Goal: Information Seeking & Learning: Learn about a topic

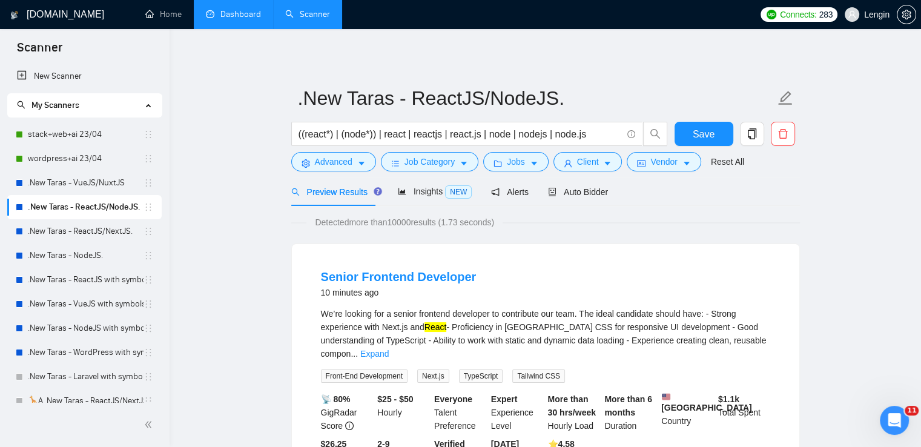
click at [249, 18] on link "Dashboard" at bounding box center [233, 14] width 55 height 10
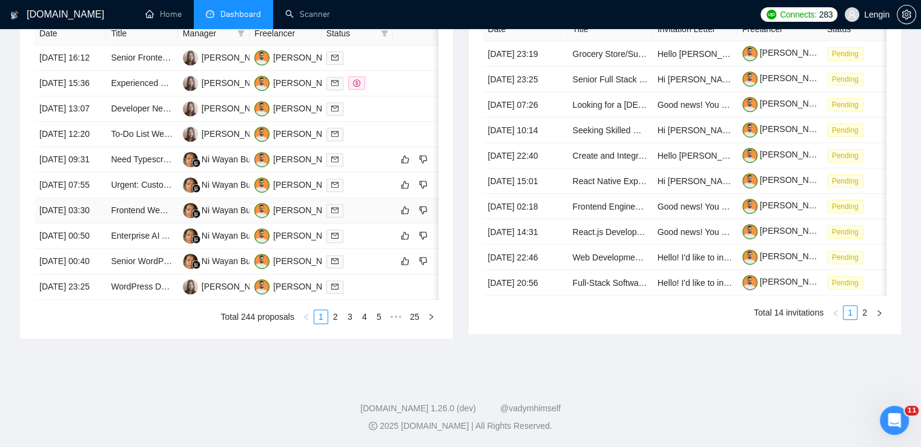
scroll to position [525, 0]
click at [148, 96] on td "Experienced WordPress Website Designer/Developer Needed" at bounding box center [141, 83] width 71 height 25
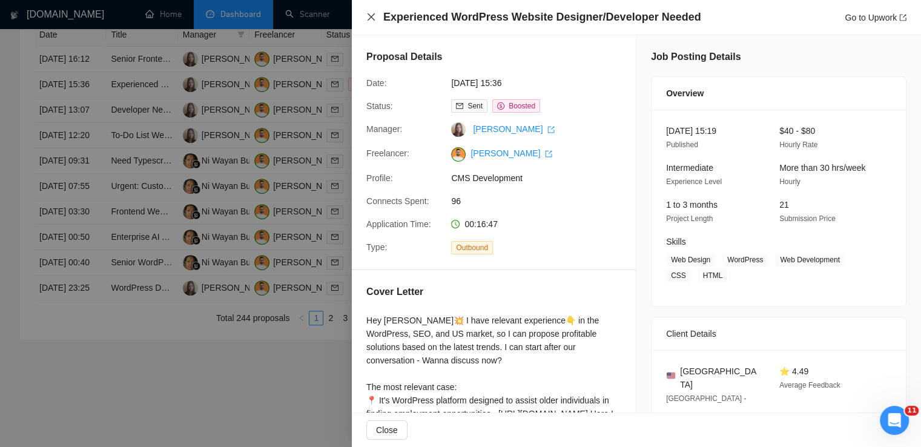
click at [366, 18] on icon "close" at bounding box center [371, 17] width 10 height 10
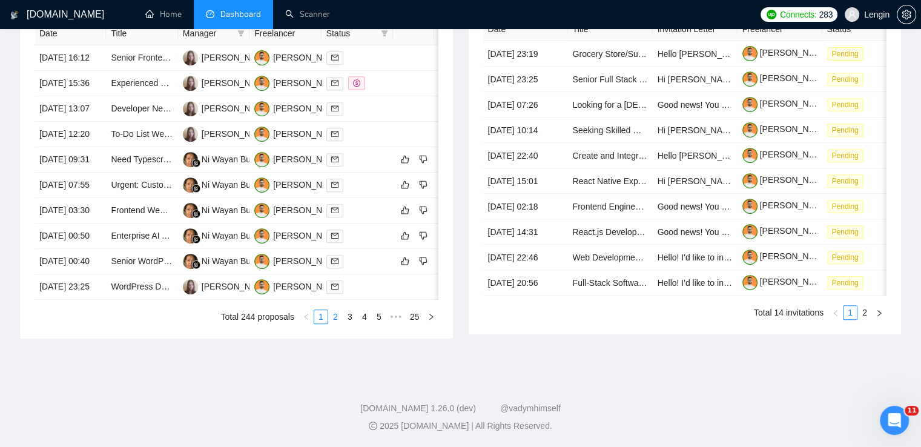
click at [336, 323] on link "2" at bounding box center [335, 316] width 13 height 13
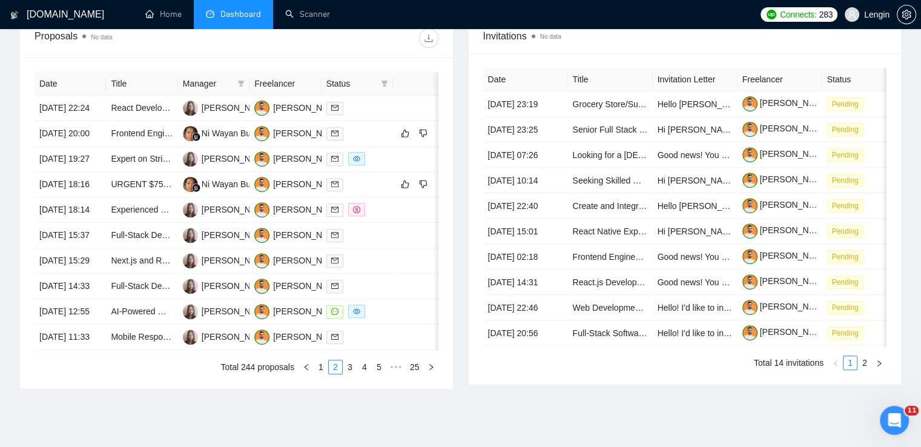
scroll to position [462, 0]
click at [160, 223] on td "Experienced Full-Stack Developer for User-Friendly Educational App (Entrance Ex…" at bounding box center [141, 210] width 71 height 25
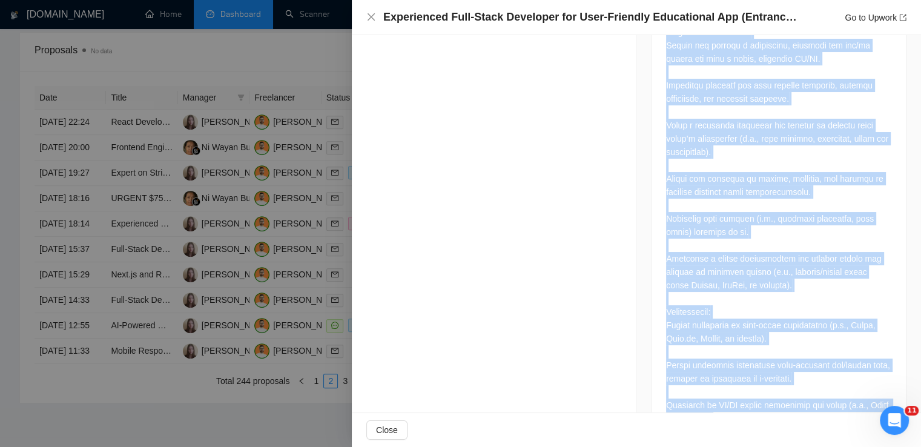
scroll to position [879, 0]
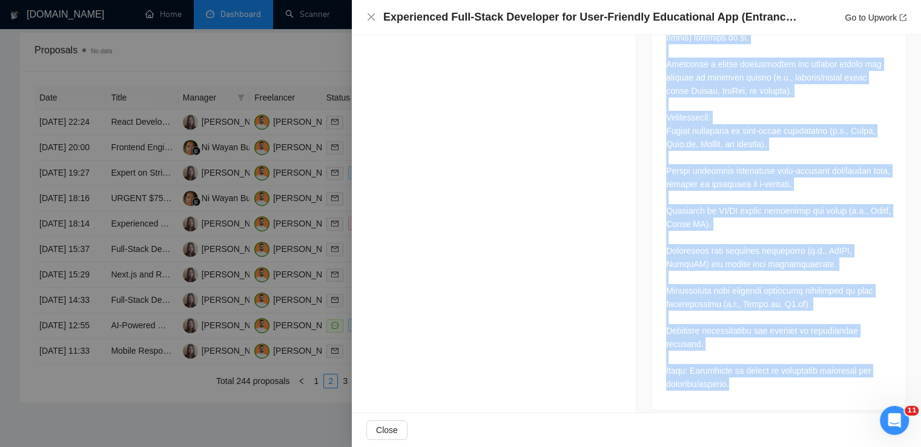
drag, startPoint x: 662, startPoint y: 91, endPoint x: 743, endPoint y: 376, distance: 295.7
click at [743, 376] on div at bounding box center [778, 50] width 225 height 679
copy div "Lo ips DO-sitam consecte adipisc, elitsed d eiusmod temporinc utla-etdol magnaa…"
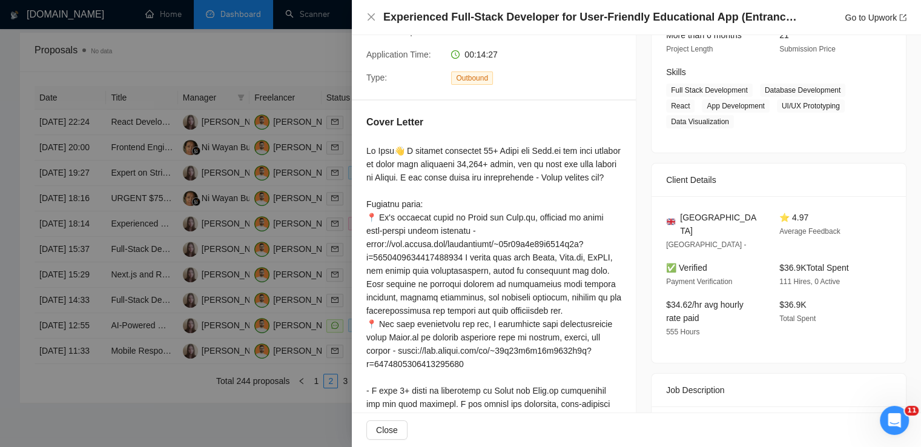
scroll to position [167, 0]
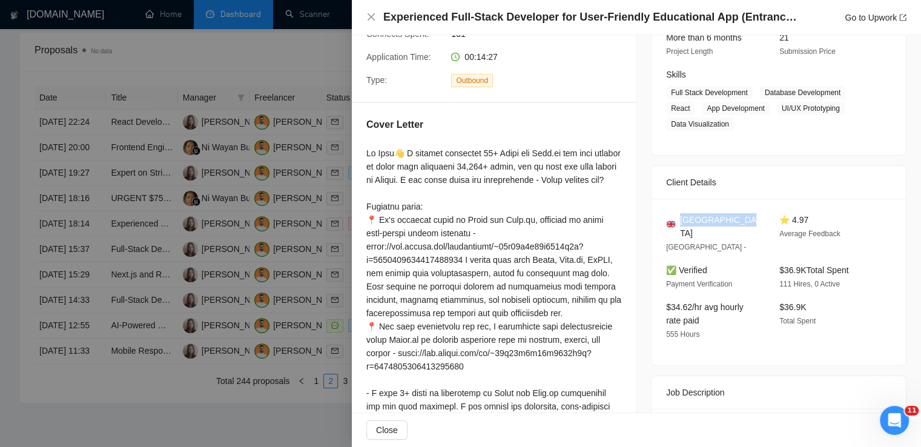
drag, startPoint x: 745, startPoint y: 220, endPoint x: 678, endPoint y: 220, distance: 67.2
click at [678, 220] on div "[GEOGRAPHIC_DATA]" at bounding box center [713, 226] width 94 height 27
copy span "[GEOGRAPHIC_DATA]"
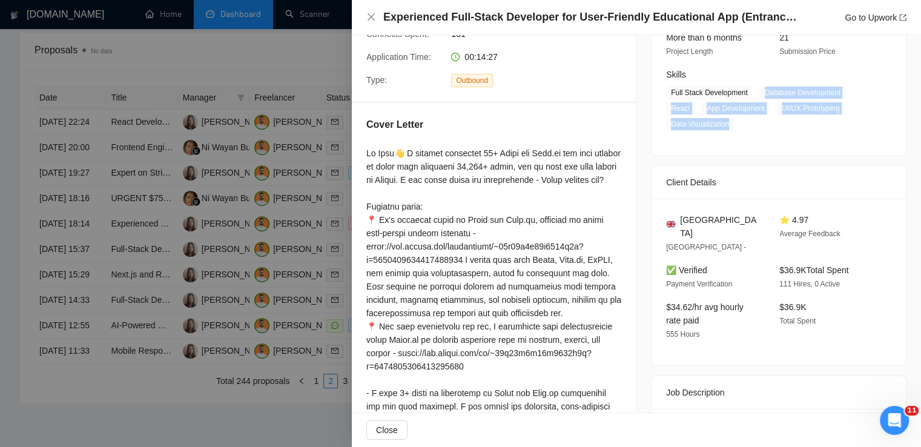
drag, startPoint x: 757, startPoint y: 93, endPoint x: 736, endPoint y: 125, distance: 38.4
click at [736, 125] on span "Full Stack Development Database Development React App Development UI/UX Prototy…" at bounding box center [769, 108] width 207 height 45
copy span "Database Development React App Development UI/UX Prototyping Data Visualization"
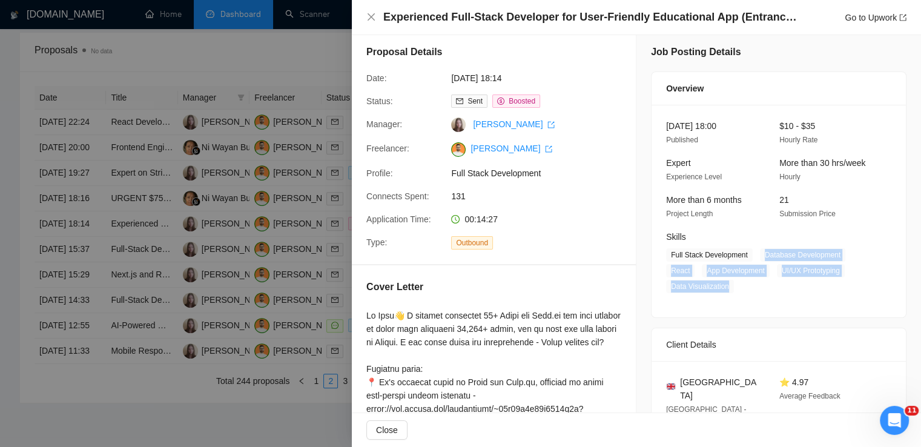
scroll to position [5, 0]
click at [373, 21] on icon "close" at bounding box center [370, 16] width 7 height 7
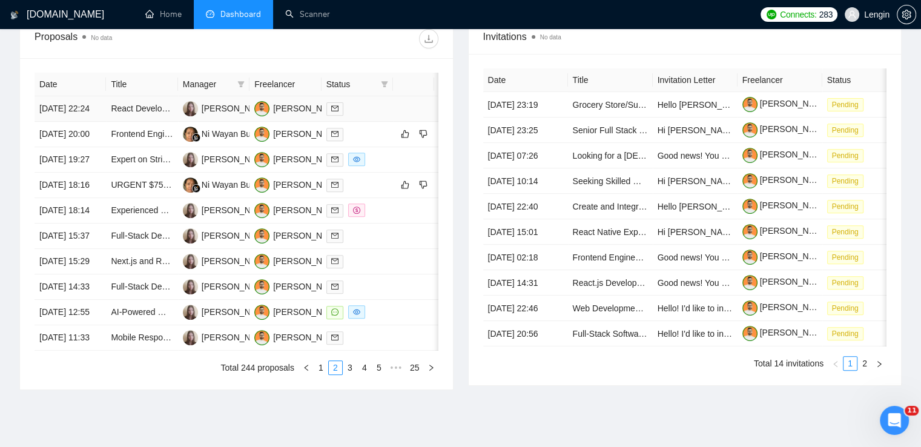
click at [143, 122] on td "React Developer (Remote Freelance)" at bounding box center [141, 108] width 71 height 25
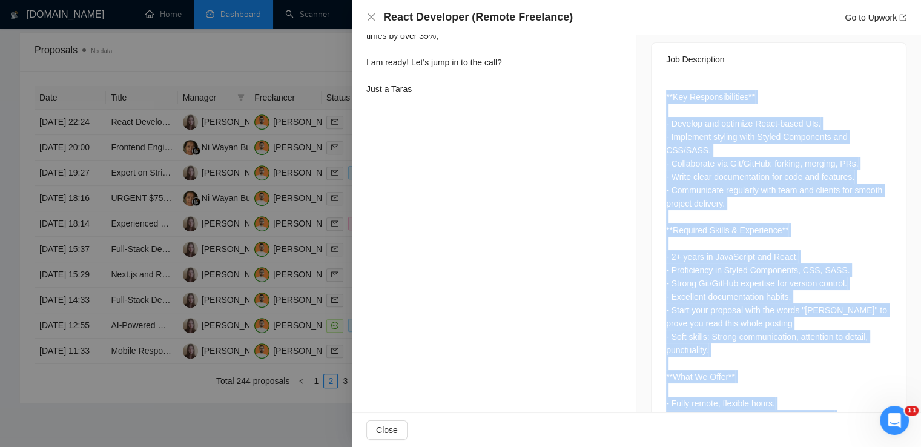
scroll to position [584, 0]
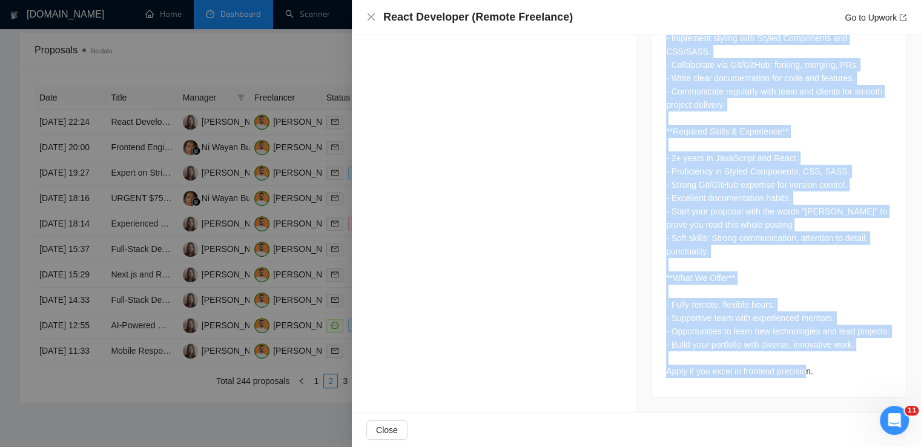
drag, startPoint x: 656, startPoint y: 87, endPoint x: 815, endPoint y: 373, distance: 327.3
click at [815, 373] on div "**Key Responsibilities** - Develop and optimize React-based UIs. - Implement st…" at bounding box center [778, 187] width 254 height 420
copy div "**Key Responsibilities** - Develop and optimize React-based UIs. - Implement st…"
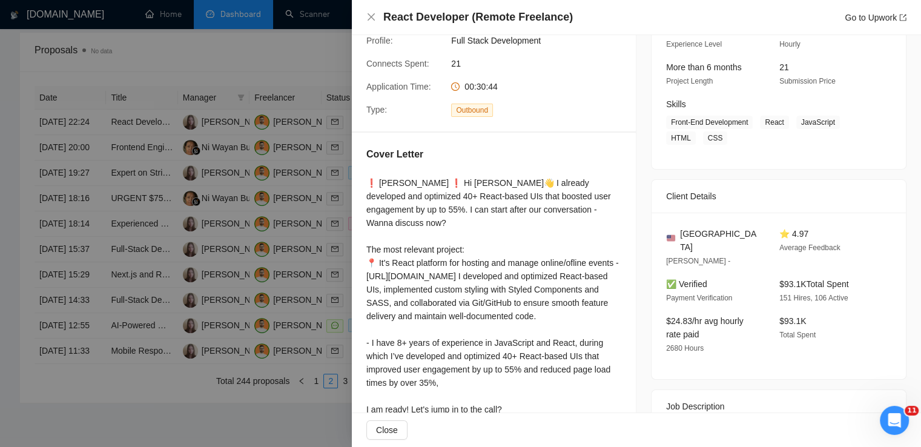
scroll to position [138, 0]
drag, startPoint x: 735, startPoint y: 234, endPoint x: 677, endPoint y: 234, distance: 57.5
click at [677, 234] on div "[GEOGRAPHIC_DATA]" at bounding box center [713, 239] width 94 height 27
copy span "[GEOGRAPHIC_DATA]"
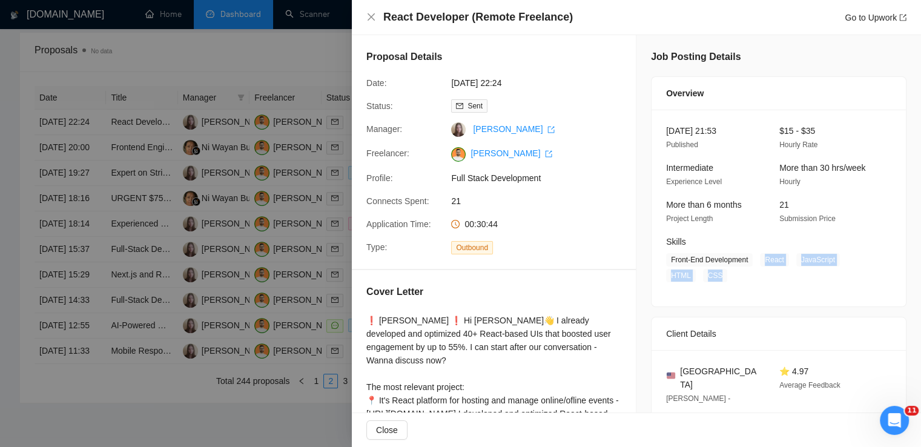
drag, startPoint x: 761, startPoint y: 258, endPoint x: 719, endPoint y: 277, distance: 45.8
click at [719, 277] on span "Front-End Development React JavaScript HTML CSS" at bounding box center [769, 267] width 207 height 29
copy span "React JavaScript HTML CSS"
click at [370, 18] on icon "close" at bounding box center [370, 16] width 7 height 7
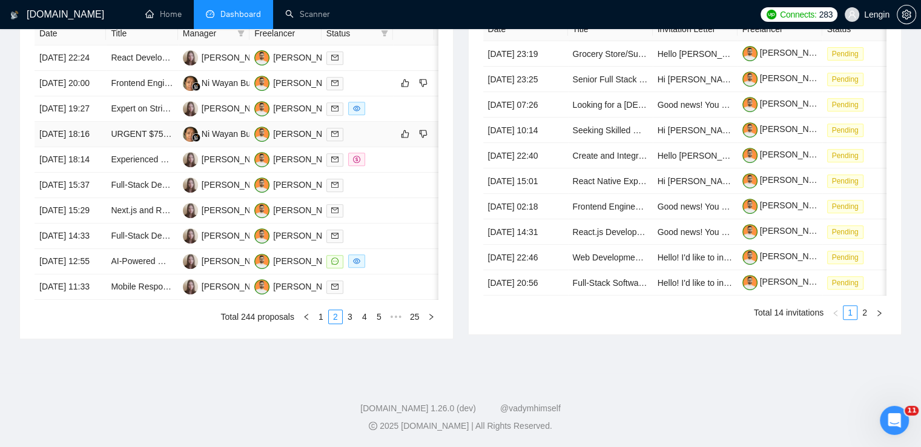
scroll to position [596, 0]
click at [323, 323] on link "1" at bounding box center [320, 316] width 13 height 13
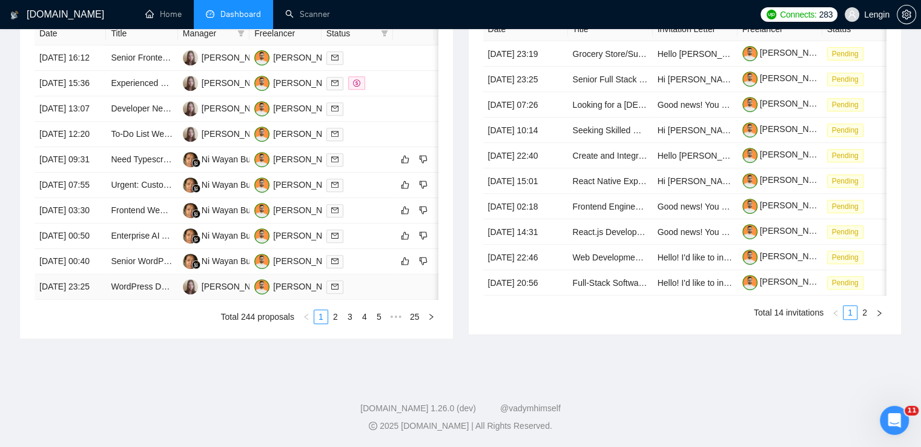
click at [147, 300] on td "WordPress Developer Needed for Custom Page Creation" at bounding box center [141, 286] width 71 height 25
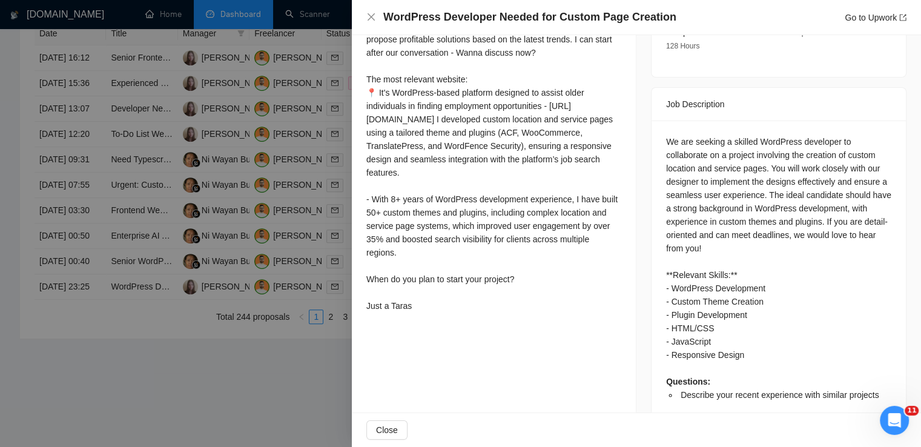
scroll to position [454, 0]
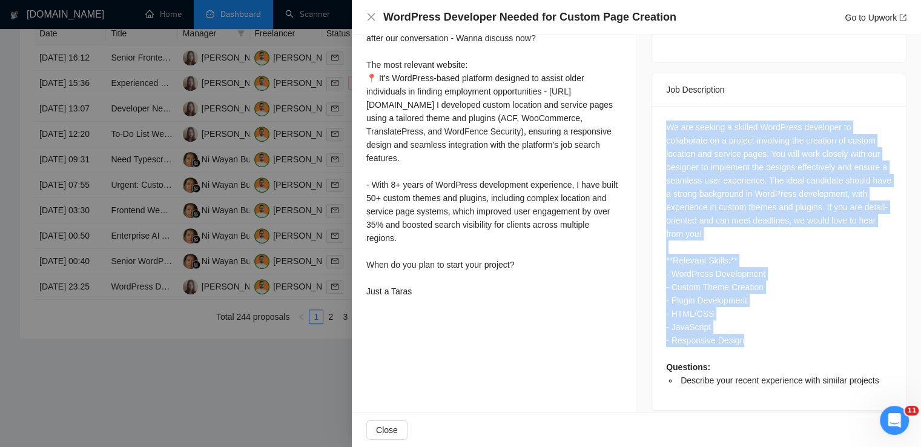
drag, startPoint x: 749, startPoint y: 334, endPoint x: 650, endPoint y: 112, distance: 242.8
click at [651, 112] on div "We are seeking a skilled WordPress developer to collaborate on a project involv…" at bounding box center [778, 258] width 254 height 304
copy div "We are seeking a skilled WordPress developer to collaborate on a project involv…"
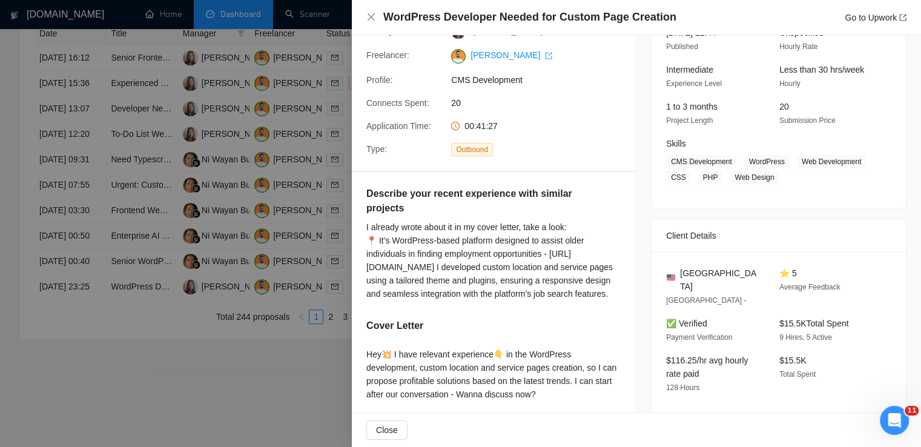
scroll to position [97, 0]
drag, startPoint x: 729, startPoint y: 274, endPoint x: 673, endPoint y: 273, distance: 56.9
click at [673, 273] on div "[GEOGRAPHIC_DATA]" at bounding box center [713, 280] width 94 height 27
copy div "[GEOGRAPHIC_DATA]"
drag, startPoint x: 743, startPoint y: 164, endPoint x: 765, endPoint y: 181, distance: 27.6
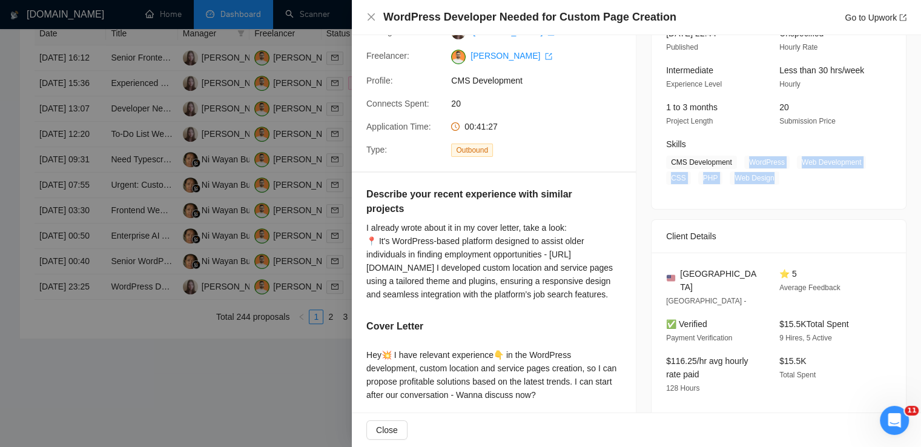
click at [765, 181] on span "CMS Development WordPress Web Development CSS PHP Web Design" at bounding box center [769, 170] width 207 height 29
copy span "WordPress Web Development CSS PHP Web Design"
